Goal: Task Accomplishment & Management: Manage account settings

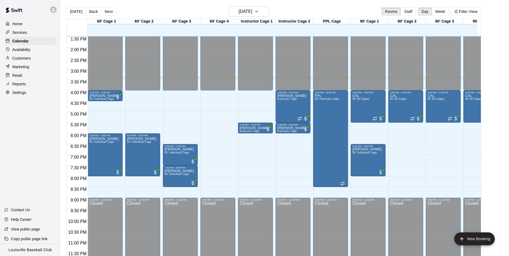
scroll to position [292, 0]
click at [19, 61] on p "Customers" at bounding box center [21, 58] width 19 height 5
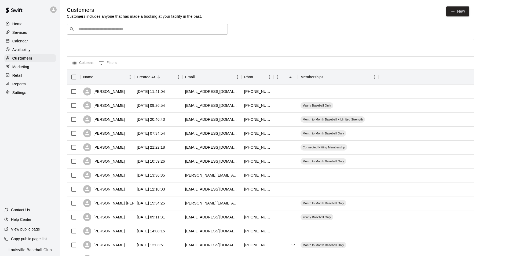
click at [20, 41] on p "Calendar" at bounding box center [20, 40] width 16 height 5
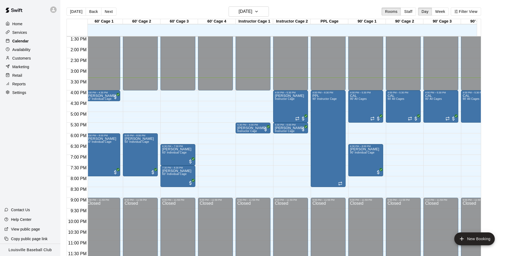
scroll to position [0, 3]
click at [52, 10] on icon at bounding box center [53, 9] width 5 height 5
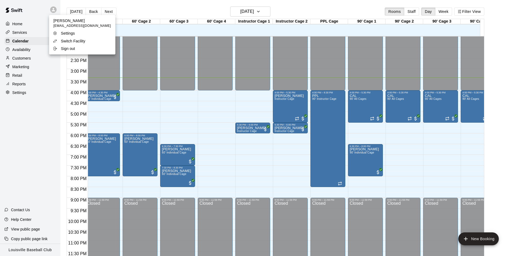
click at [59, 41] on div "Switch Facility" at bounding box center [70, 40] width 35 height 5
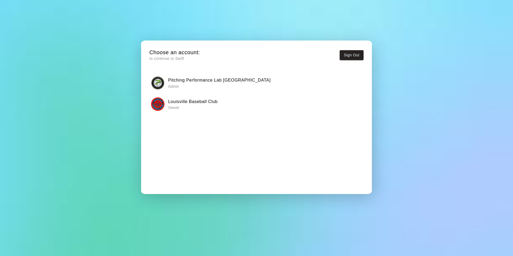
click at [161, 76] on div "Pitching Performance Lab Louisville Admin" at bounding box center [256, 82] width 211 height 13
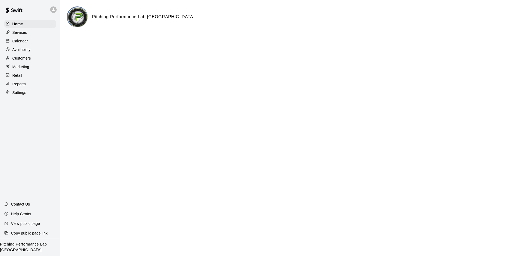
click at [14, 42] on p "Calendar" at bounding box center [20, 40] width 16 height 5
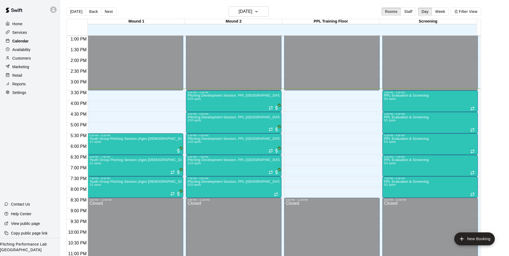
scroll to position [278, 0]
click at [51, 8] on div at bounding box center [53, 9] width 6 height 6
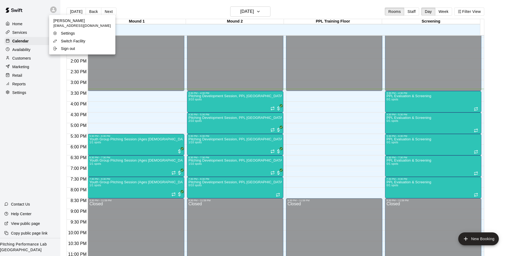
click at [59, 41] on div "Switch Facility" at bounding box center [70, 40] width 35 height 5
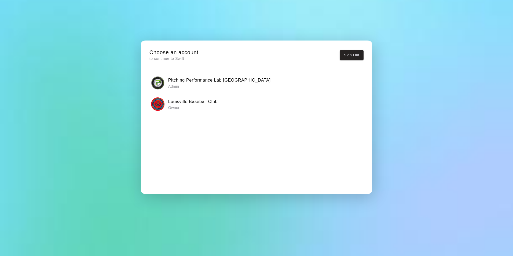
click at [158, 110] on img "button" at bounding box center [157, 103] width 13 height 13
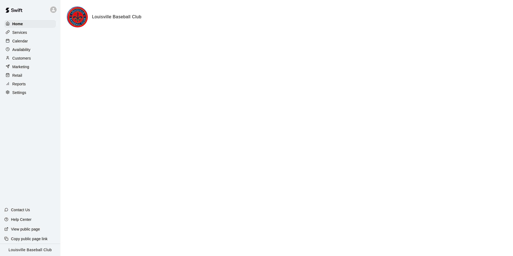
click at [14, 43] on p "Calendar" at bounding box center [20, 40] width 16 height 5
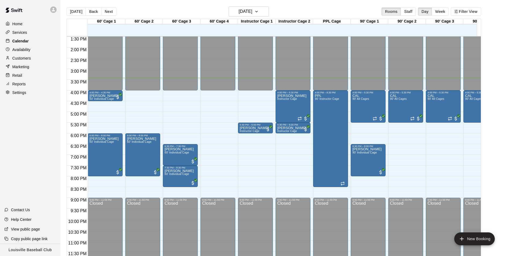
scroll to position [295, 0]
click at [13, 60] on p "Customers" at bounding box center [21, 58] width 19 height 5
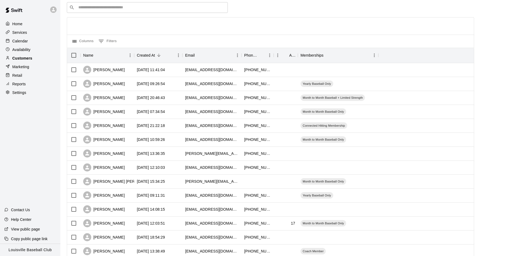
scroll to position [23, 0]
click at [12, 41] on p "Calendar" at bounding box center [20, 40] width 16 height 5
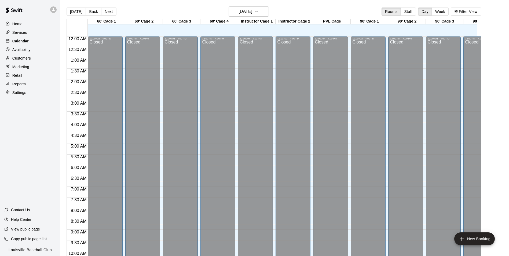
scroll to position [273, 0]
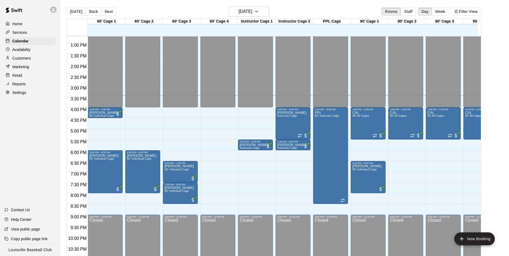
click at [22, 59] on p "Customers" at bounding box center [21, 58] width 19 height 5
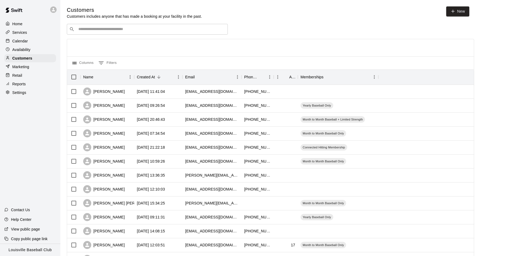
click at [19, 42] on p "Calendar" at bounding box center [20, 40] width 16 height 5
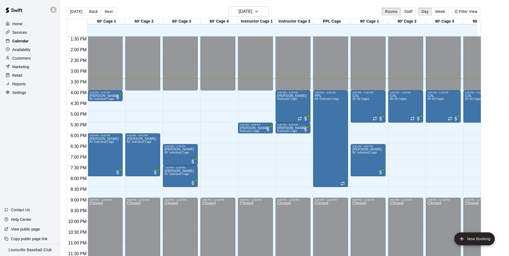
scroll to position [293, 0]
click at [28, 56] on div "Customers" at bounding box center [30, 58] width 52 height 8
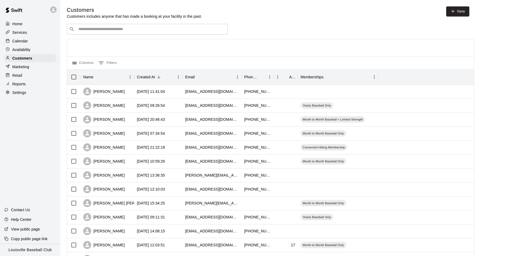
click at [22, 43] on p "Calendar" at bounding box center [20, 40] width 16 height 5
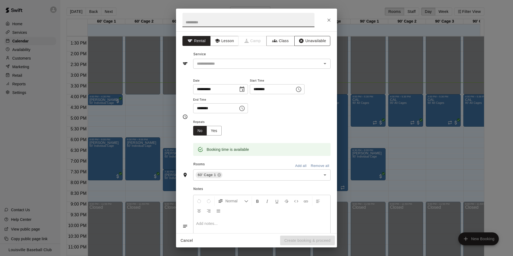
click at [315, 41] on button "Unavailable" at bounding box center [313, 41] width 36 height 10
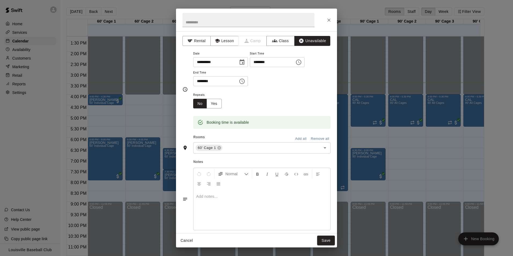
click at [296, 140] on button "Add all" at bounding box center [300, 139] width 17 height 8
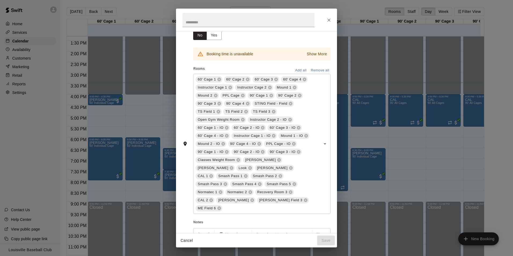
scroll to position [128, 0]
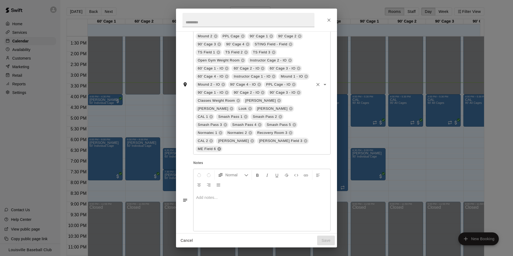
click at [218, 147] on icon at bounding box center [218, 148] width 3 height 3
click at [304, 140] on icon at bounding box center [305, 141] width 3 height 3
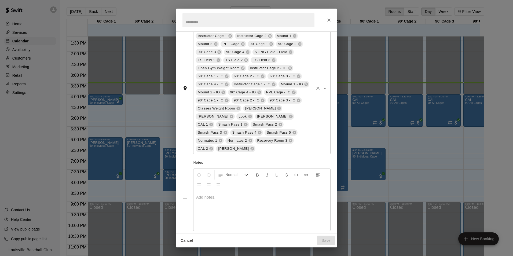
click at [255, 147] on icon at bounding box center [252, 149] width 4 height 4
click at [213, 147] on icon at bounding box center [211, 148] width 3 height 3
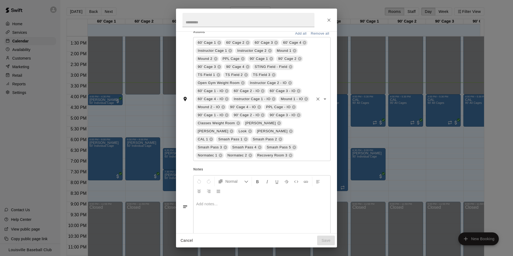
scroll to position [104, 0]
click at [213, 139] on icon at bounding box center [211, 141] width 4 height 4
click at [289, 134] on icon at bounding box center [290, 132] width 3 height 3
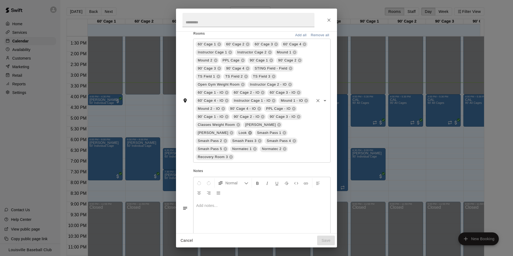
click at [252, 131] on icon at bounding box center [249, 132] width 3 height 3
click at [234, 131] on icon at bounding box center [231, 132] width 3 height 3
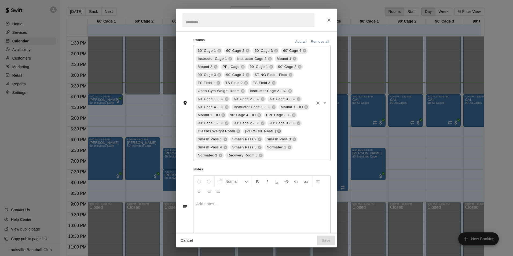
click at [278, 130] on icon at bounding box center [279, 131] width 3 height 3
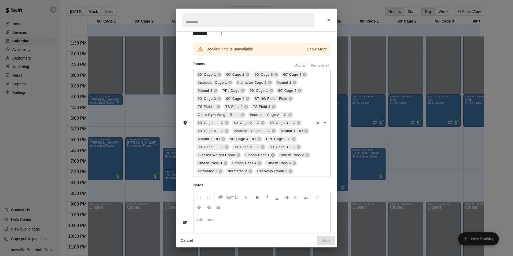
scroll to position [71, 0]
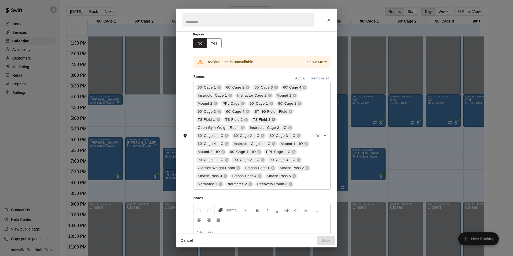
click at [272, 120] on icon at bounding box center [274, 120] width 4 height 4
click at [244, 121] on icon at bounding box center [246, 120] width 4 height 4
click at [218, 121] on icon at bounding box center [218, 119] width 3 height 3
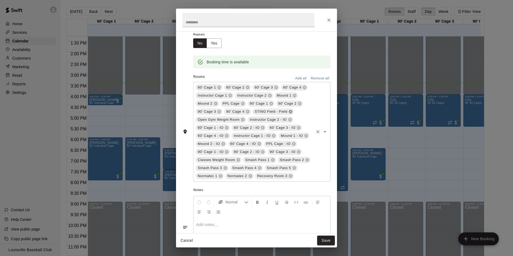
click at [289, 112] on icon at bounding box center [290, 111] width 3 height 3
click at [326, 244] on button "Save" at bounding box center [326, 241] width 18 height 10
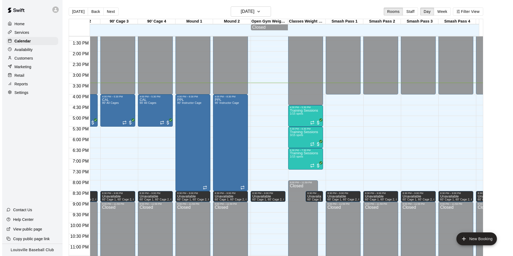
scroll to position [0, 330]
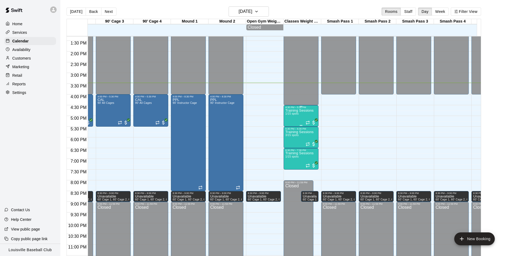
click at [303, 117] on div "Training Sessions 1/15 spots" at bounding box center [299, 237] width 28 height 256
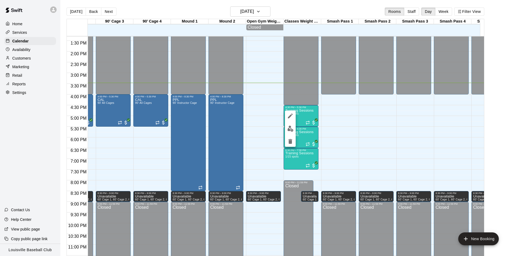
click at [290, 131] on img "edit" at bounding box center [291, 129] width 6 height 6
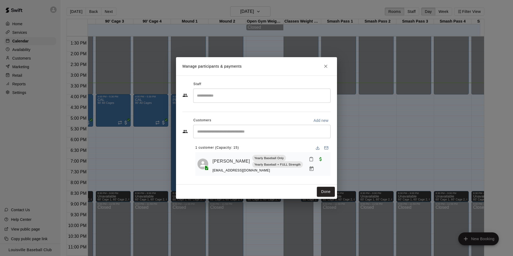
click at [309, 159] on icon "Mark attendance" at bounding box center [311, 159] width 5 height 5
click at [330, 162] on p "Mark attended" at bounding box center [346, 160] width 48 height 5
click at [330, 194] on button "Done" at bounding box center [326, 192] width 18 height 10
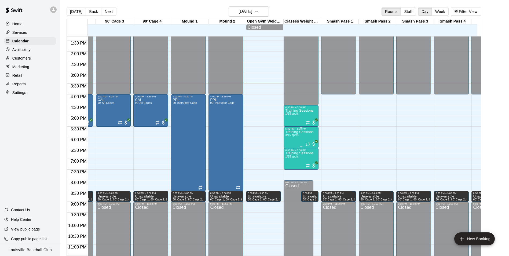
click at [302, 139] on div "Training Sessions 3/15 spots" at bounding box center [299, 258] width 28 height 256
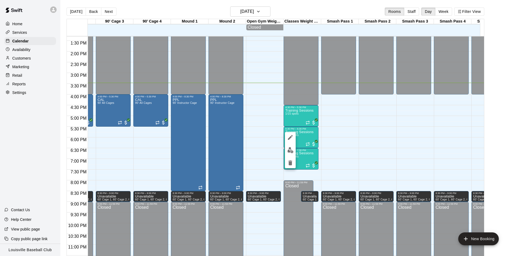
click at [290, 149] on img "edit" at bounding box center [291, 150] width 6 height 6
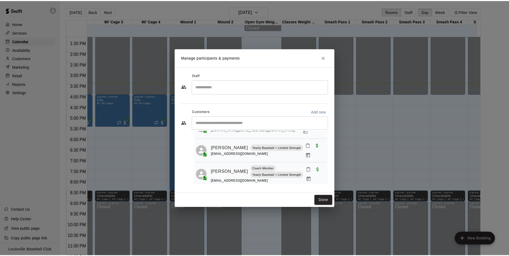
scroll to position [27, 0]
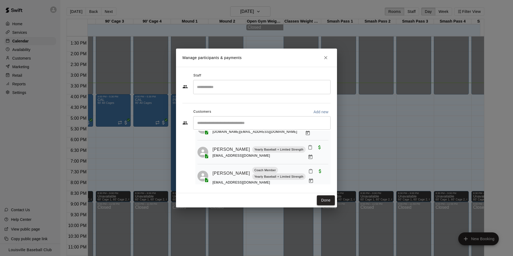
click at [328, 196] on button "Done" at bounding box center [326, 200] width 18 height 10
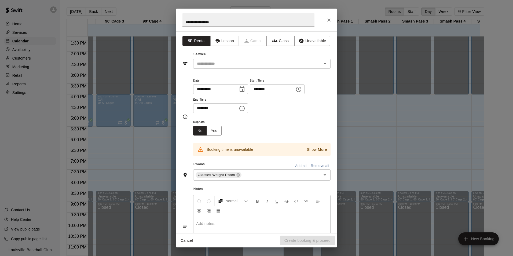
click at [330, 20] on icon "Close" at bounding box center [329, 19] width 5 height 5
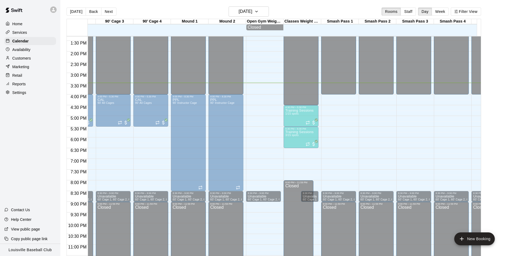
click at [351, 117] on div "12:00 AM – 4:00 PM Closed 8:30 PM – 9:00 PM Unavailable 60' Cage 1, 60' Cage 2,…" at bounding box center [338, 9] width 35 height 516
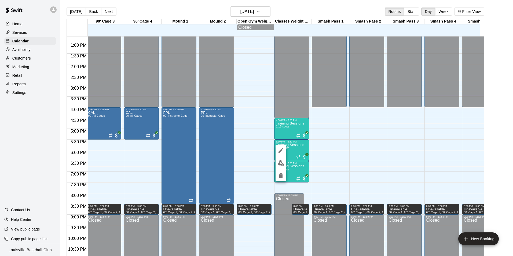
click at [280, 164] on img "edit" at bounding box center [281, 163] width 6 height 6
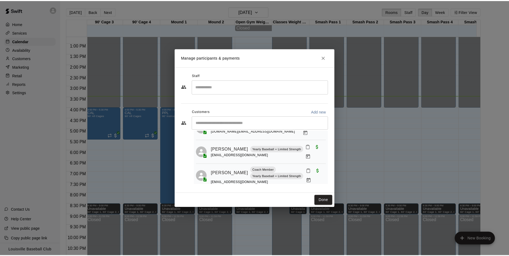
scroll to position [27, 0]
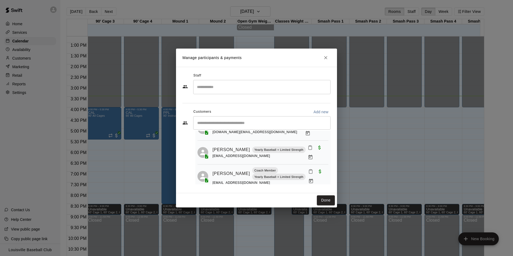
click at [329, 62] on h2 "Manage participants & payments" at bounding box center [256, 58] width 161 height 18
click at [325, 58] on icon "Close" at bounding box center [325, 57] width 5 height 5
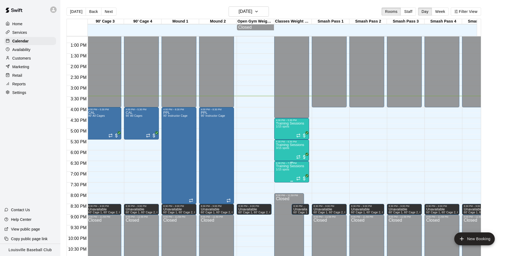
click at [286, 171] on span "1/15 spots" at bounding box center [282, 169] width 13 height 3
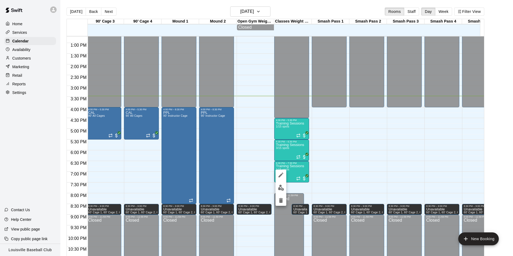
click at [282, 187] on img "edit" at bounding box center [281, 188] width 6 height 6
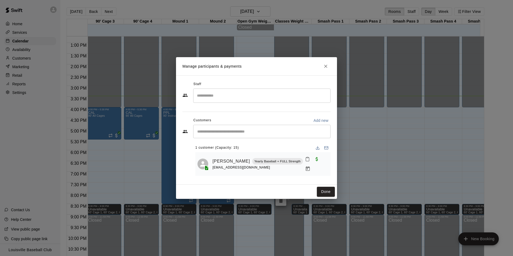
click at [325, 66] on icon "Close" at bounding box center [325, 66] width 3 height 3
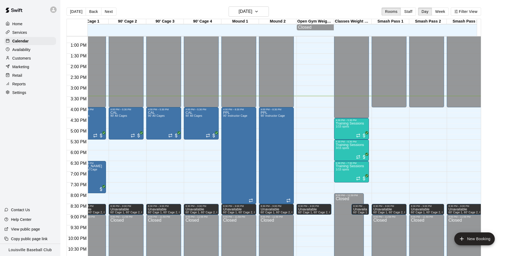
scroll to position [273, 233]
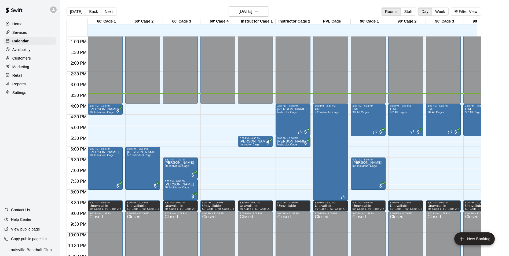
click at [41, 60] on div "Customers" at bounding box center [30, 58] width 52 height 8
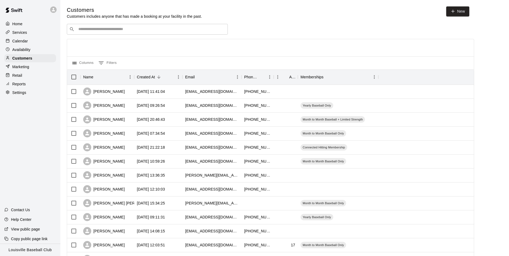
click at [173, 29] on input "Search customers by name or email" at bounding box center [151, 29] width 149 height 5
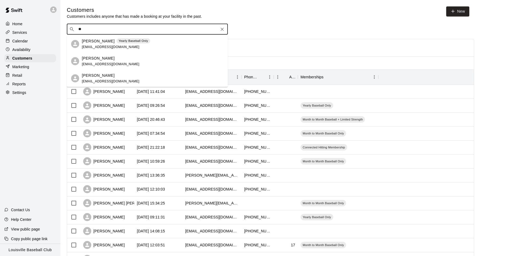
type input "*"
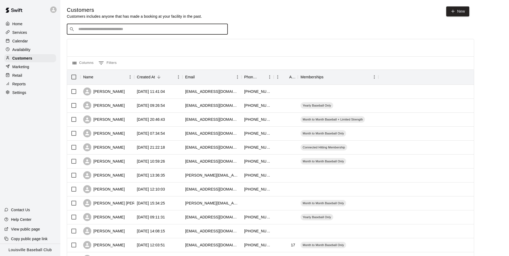
click at [14, 45] on div "Calendar" at bounding box center [30, 41] width 52 height 8
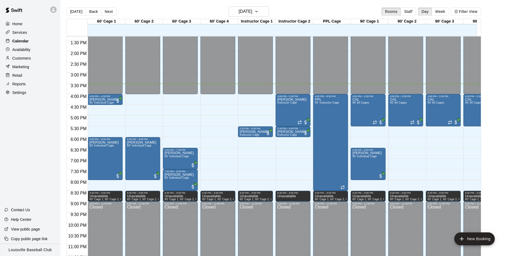
scroll to position [286, 0]
